Goal: Answer question/provide support: Answer question/provide support

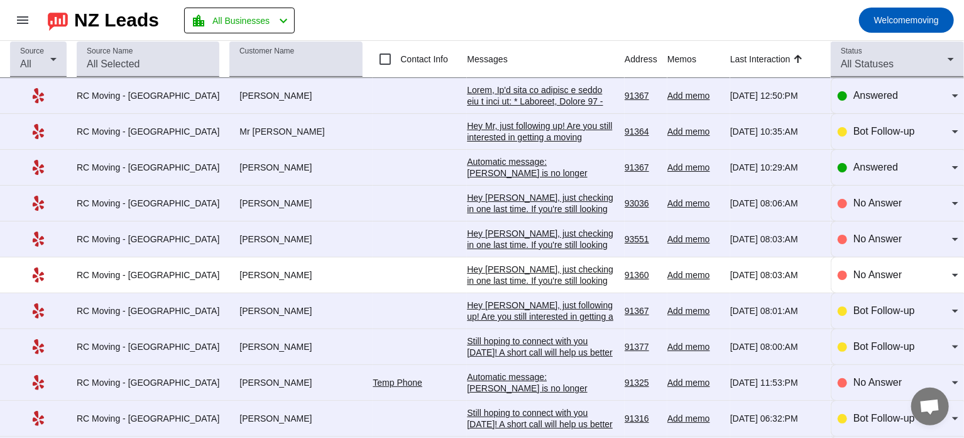
click at [491, 91] on div at bounding box center [541, 293] width 148 height 419
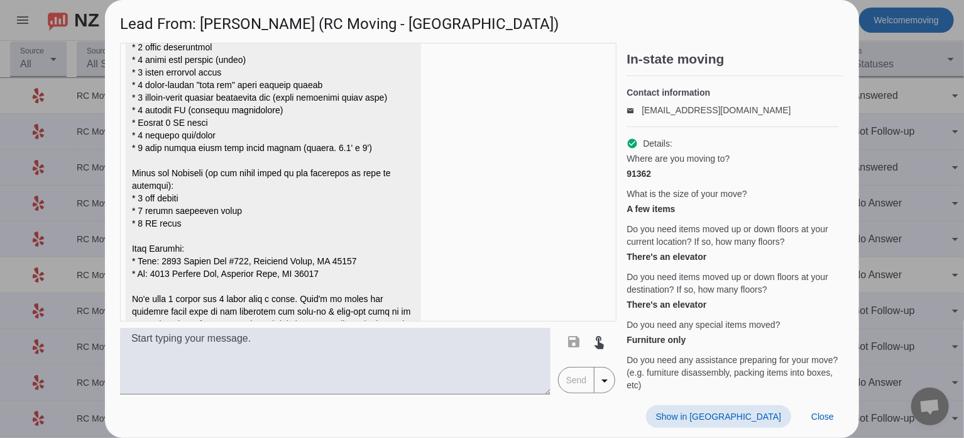
scroll to position [605, 0]
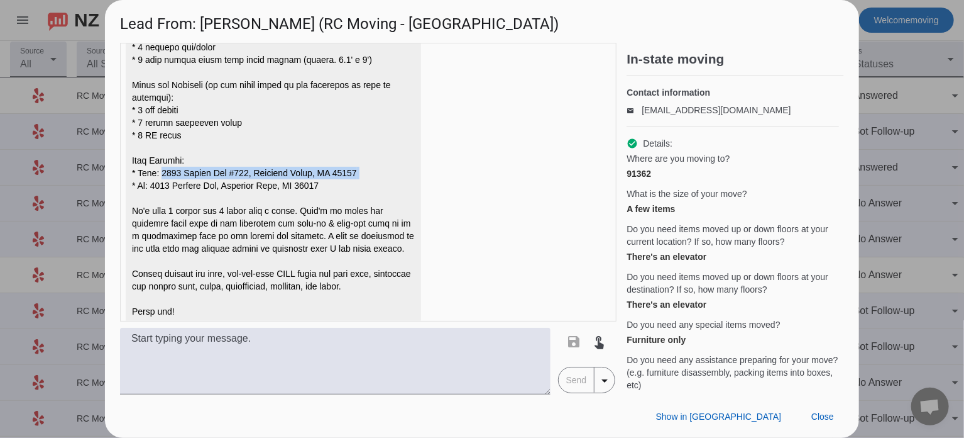
drag, startPoint x: 365, startPoint y: 156, endPoint x: 162, endPoint y: 159, distance: 203.1
click at [162, 159] on div at bounding box center [273, 72] width 283 height 490
copy div "[STREET_ADDRESS]"
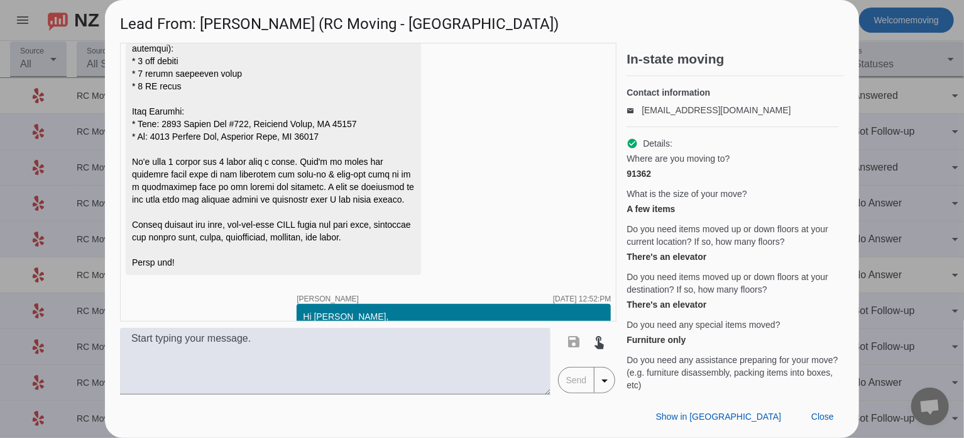
scroll to position [654, 0]
drag, startPoint x: 154, startPoint y: 124, endPoint x: 339, endPoint y: 124, distance: 184.8
click at [339, 124] on div at bounding box center [273, 23] width 283 height 490
copy div "[STREET_ADDRESS]"
click at [493, 135] on div "timer close [PERSON_NAME] [DATE] 11:29:AM Hi [PERSON_NAME], thank you for reach…" at bounding box center [368, 182] width 497 height 279
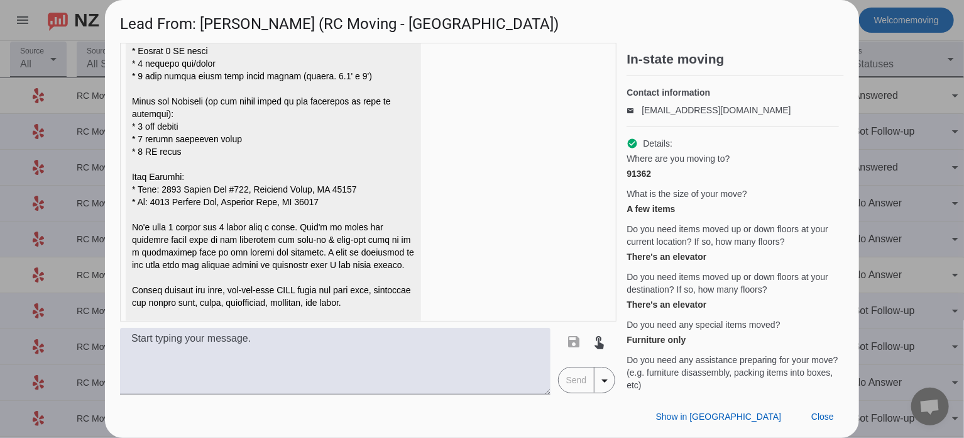
scroll to position [588, 0]
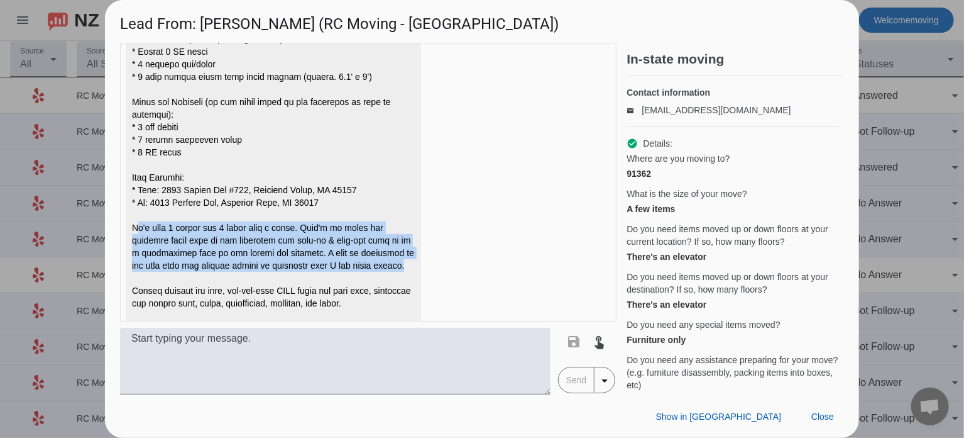
drag, startPoint x: 131, startPoint y: 213, endPoint x: 349, endPoint y: 253, distance: 222.0
click at [349, 253] on div at bounding box center [273, 89] width 295 height 503
copy div "We'd like 2 movers for 3 hours with a truck. They'd be using the elevator right…"
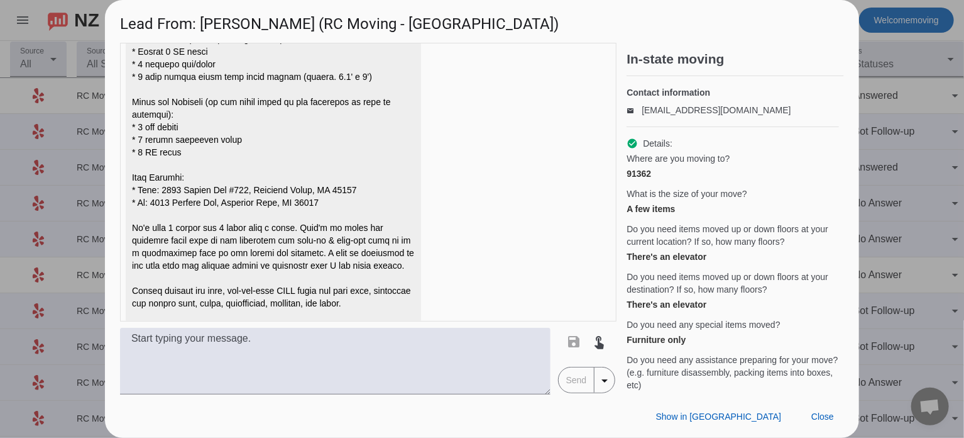
click at [300, 184] on div at bounding box center [273, 89] width 283 height 490
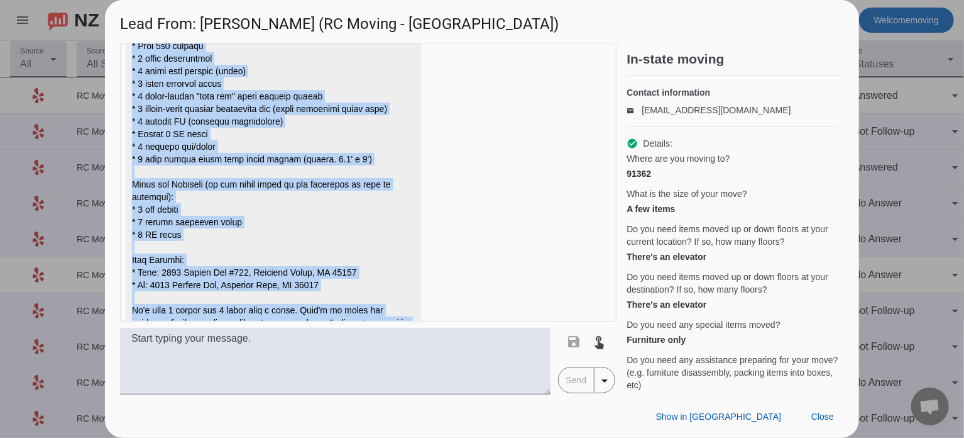
scroll to position [529, 0]
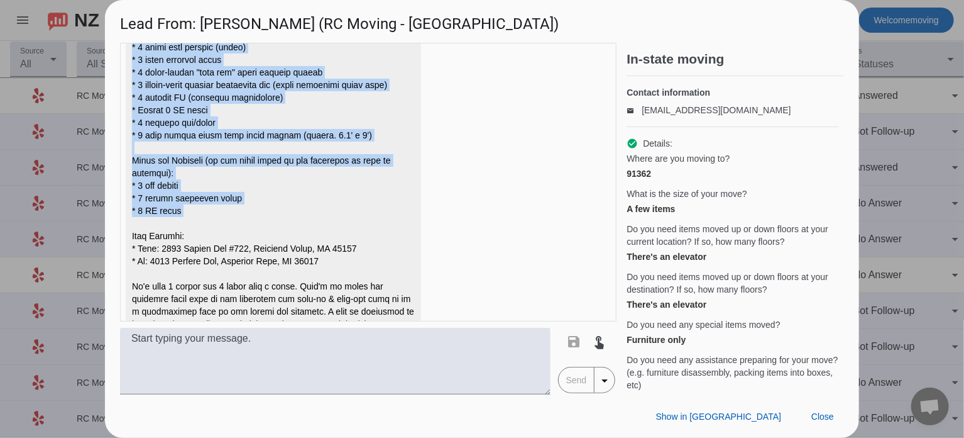
drag, startPoint x: 130, startPoint y: 102, endPoint x: 202, endPoint y: 199, distance: 121.0
click at [202, 199] on div at bounding box center [273, 147] width 295 height 503
copy div "Items to Move (furniture only): * Medium sectional couch (to be moved only to a…"
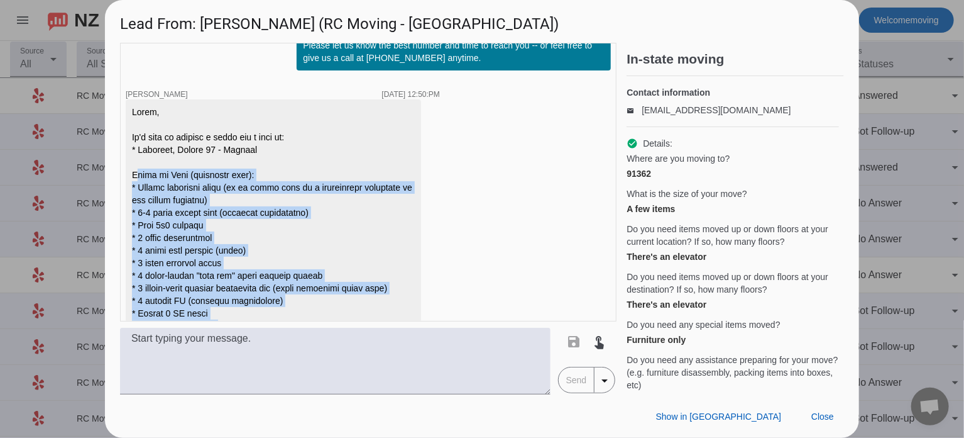
click at [279, 177] on div at bounding box center [273, 351] width 283 height 490
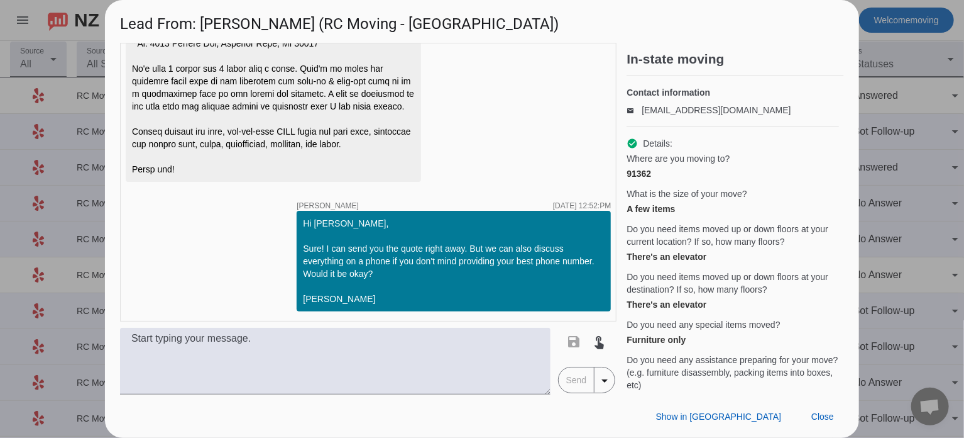
click at [880, 187] on div at bounding box center [482, 219] width 964 height 438
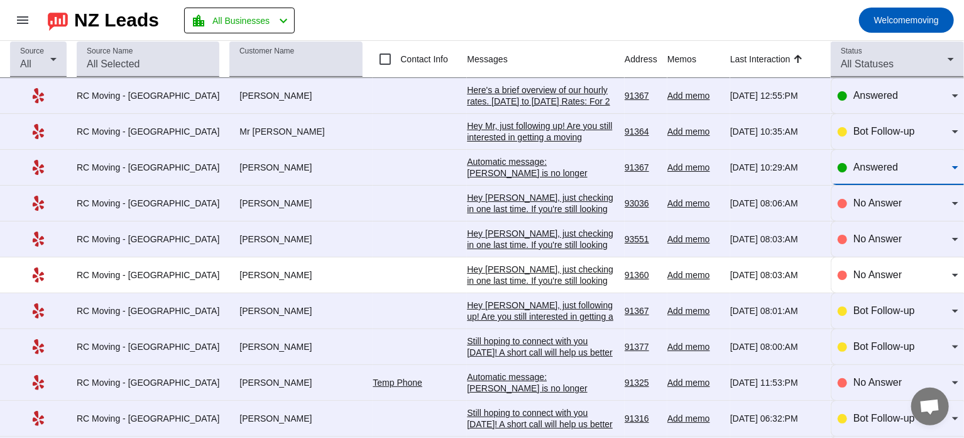
click at [873, 170] on span "Answered" at bounding box center [876, 167] width 45 height 11
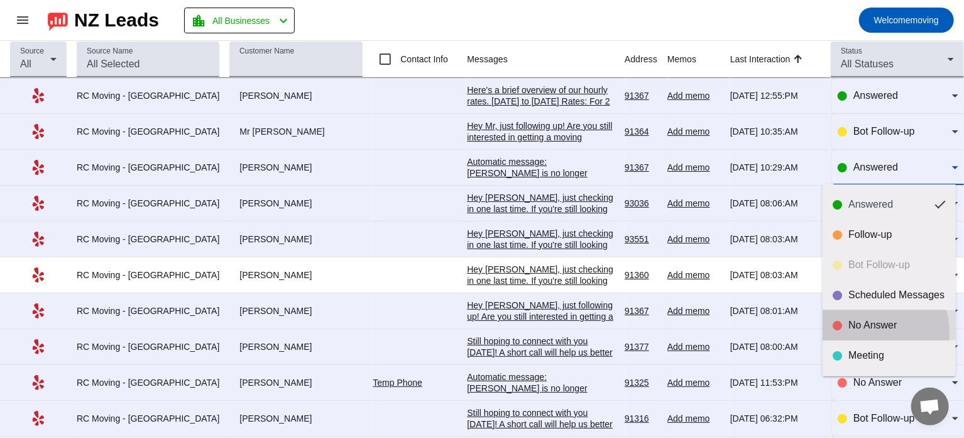
click at [855, 333] on mat-option "No Answer" at bounding box center [889, 325] width 133 height 30
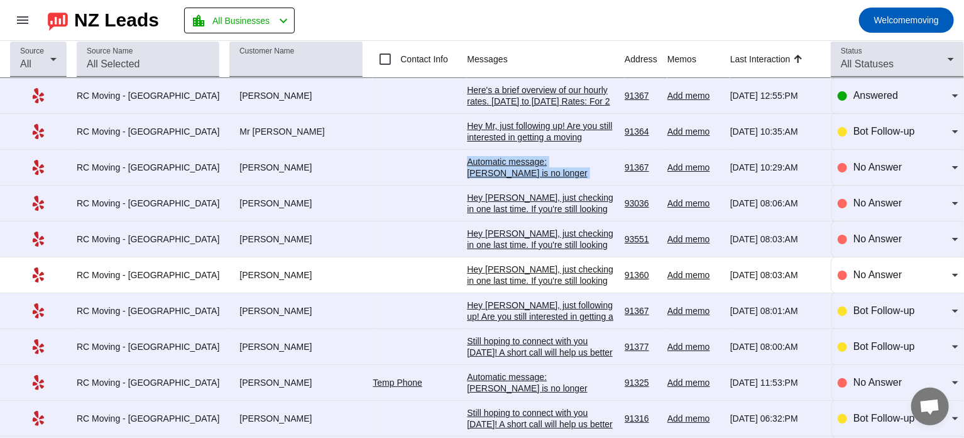
drag, startPoint x: 519, startPoint y: 176, endPoint x: 439, endPoint y: 159, distance: 81.0
click at [467, 159] on div "Automatic message: [PERSON_NAME] is no longer pursuing this job." at bounding box center [541, 173] width 148 height 34
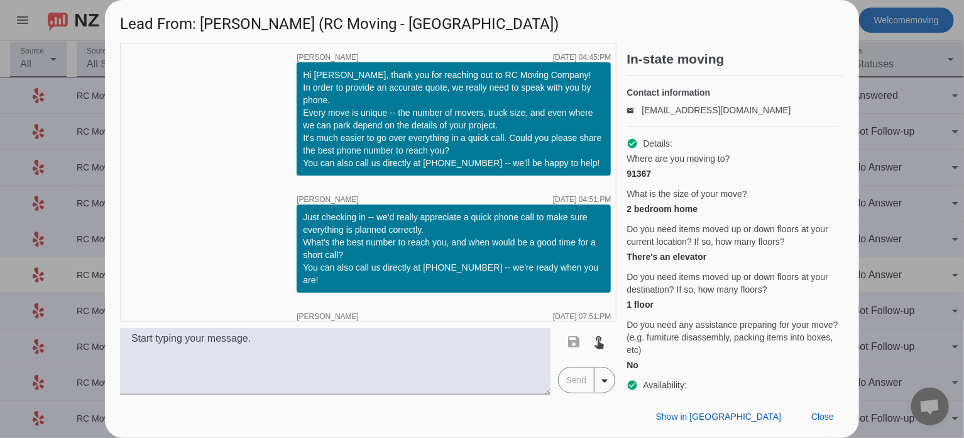
scroll to position [140, 0]
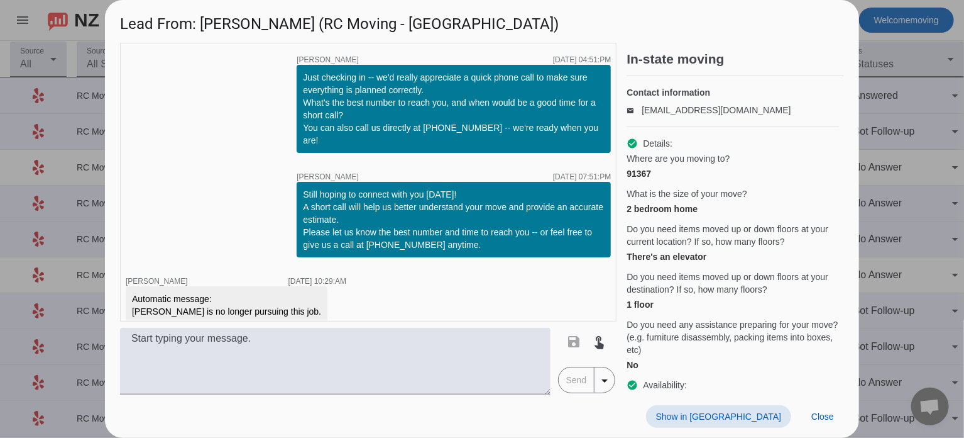
copy tr "Automatic message: [PERSON_NAME] is no longer pursuing this job."
click at [917, 107] on div at bounding box center [482, 219] width 964 height 438
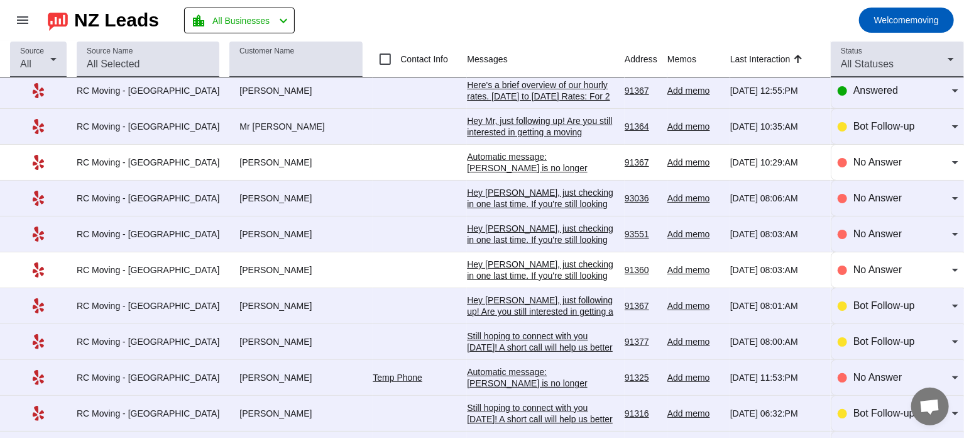
scroll to position [0, 0]
